Goal: Information Seeking & Learning: Learn about a topic

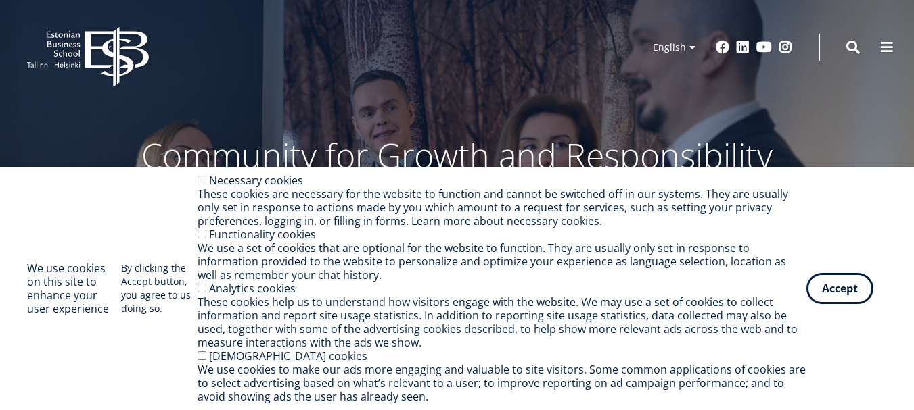
click at [845, 279] on button "Accept" at bounding box center [839, 288] width 67 height 31
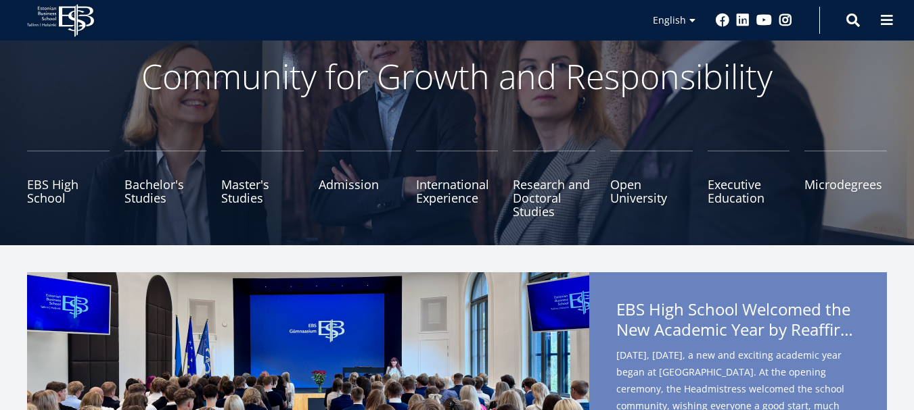
scroll to position [94, 0]
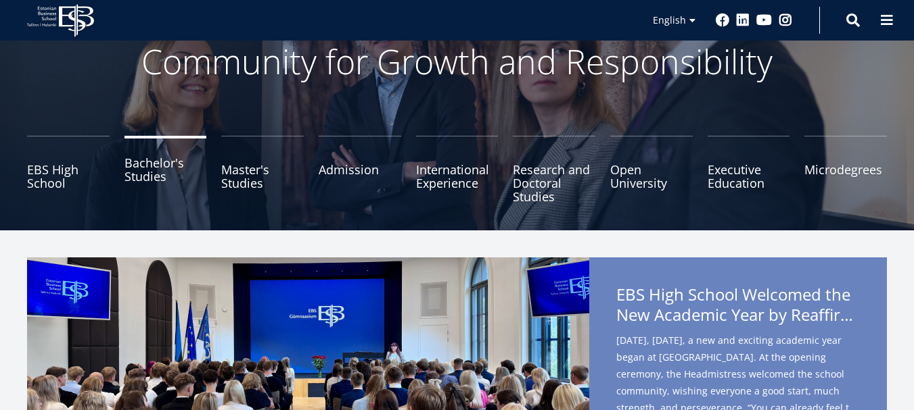
click at [151, 178] on link "Bachelor's Studies" at bounding box center [165, 170] width 82 height 68
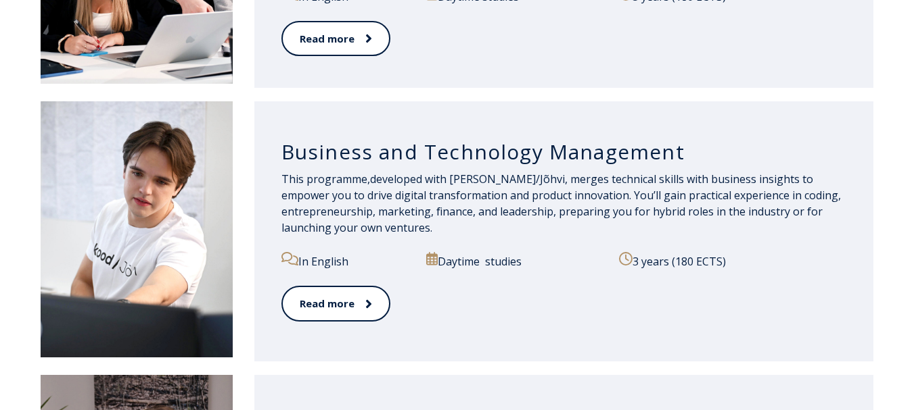
scroll to position [1183, 0]
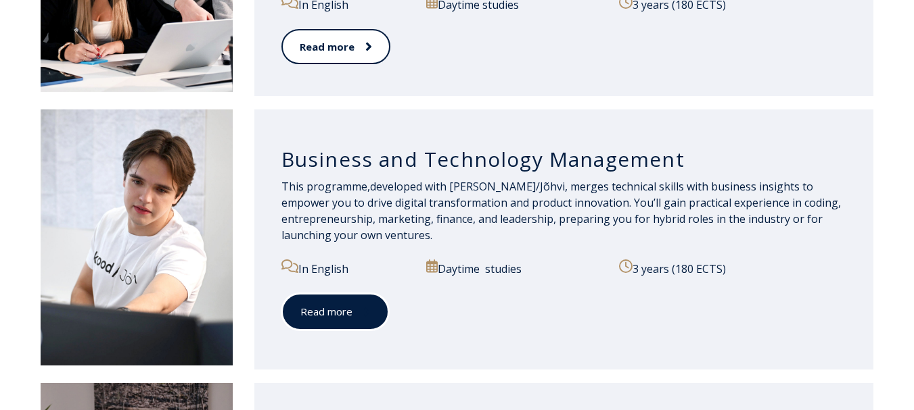
click at [365, 310] on icon at bounding box center [366, 312] width 5 height 9
